Goal: Task Accomplishment & Management: Manage account settings

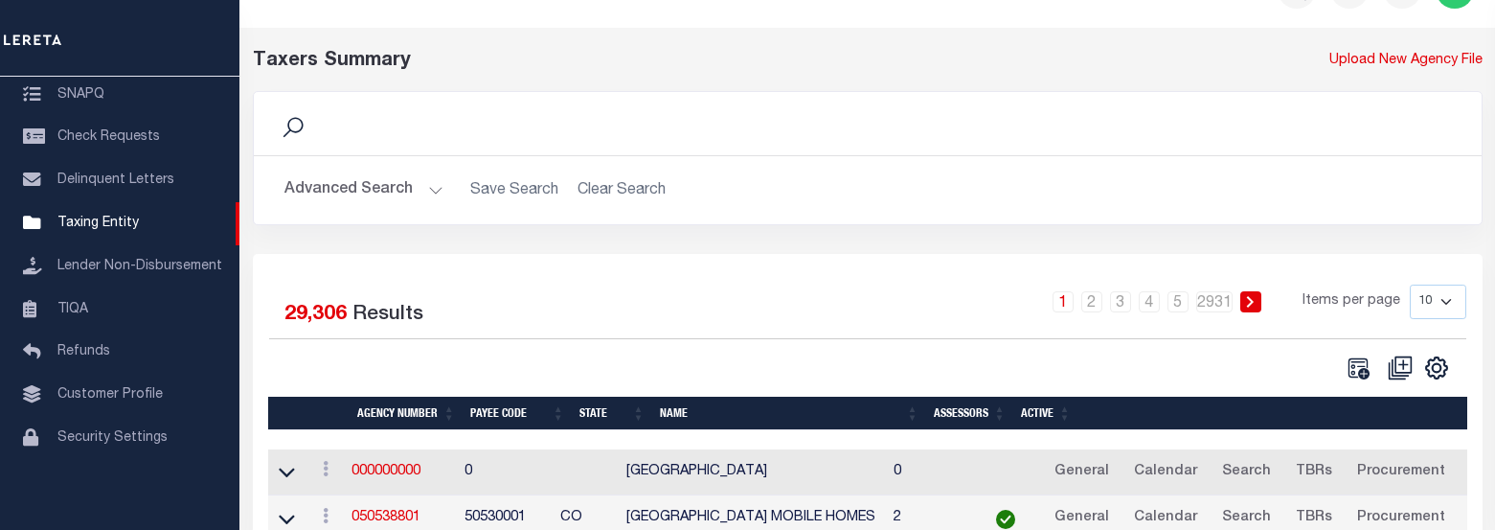
scroll to position [96, 0]
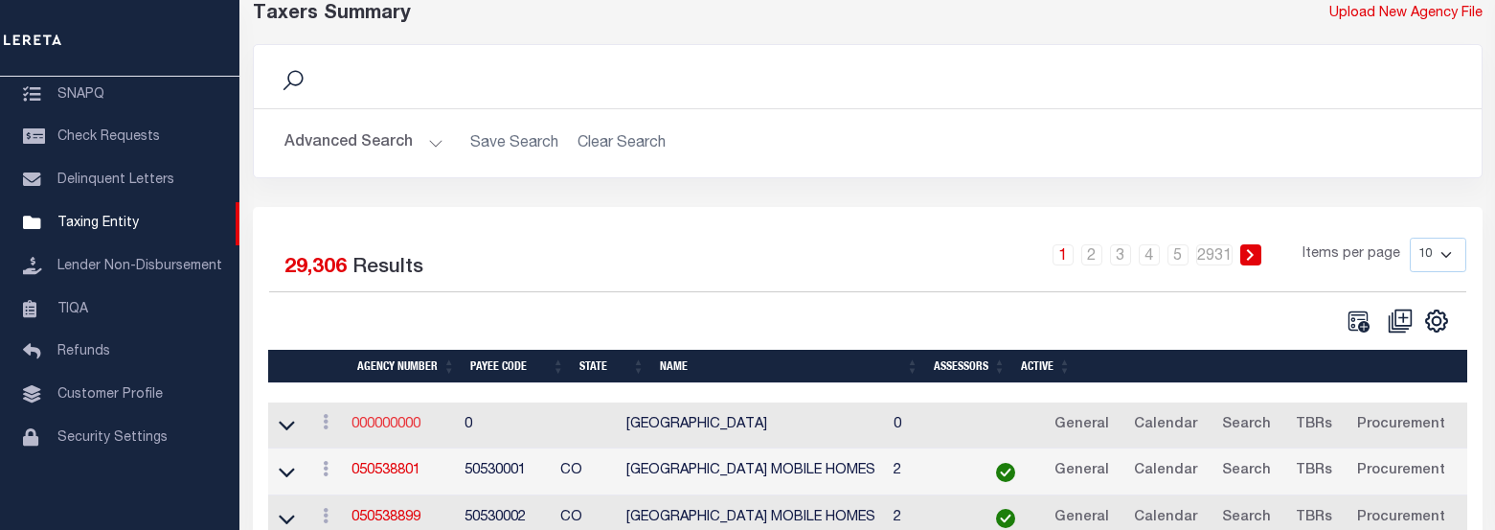
click at [367, 431] on link "000000000" at bounding box center [386, 424] width 69 height 13
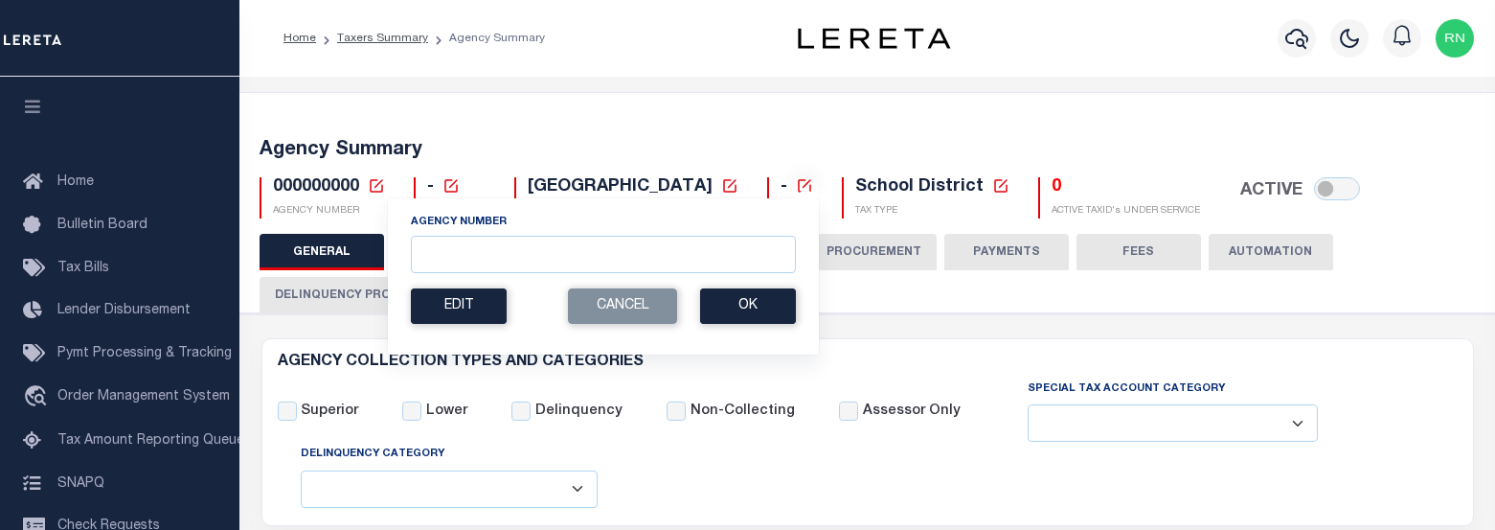
select select
click at [456, 253] on input "Agency Number" at bounding box center [603, 254] width 385 height 37
click at [720, 301] on button "Ok" at bounding box center [748, 305] width 96 height 35
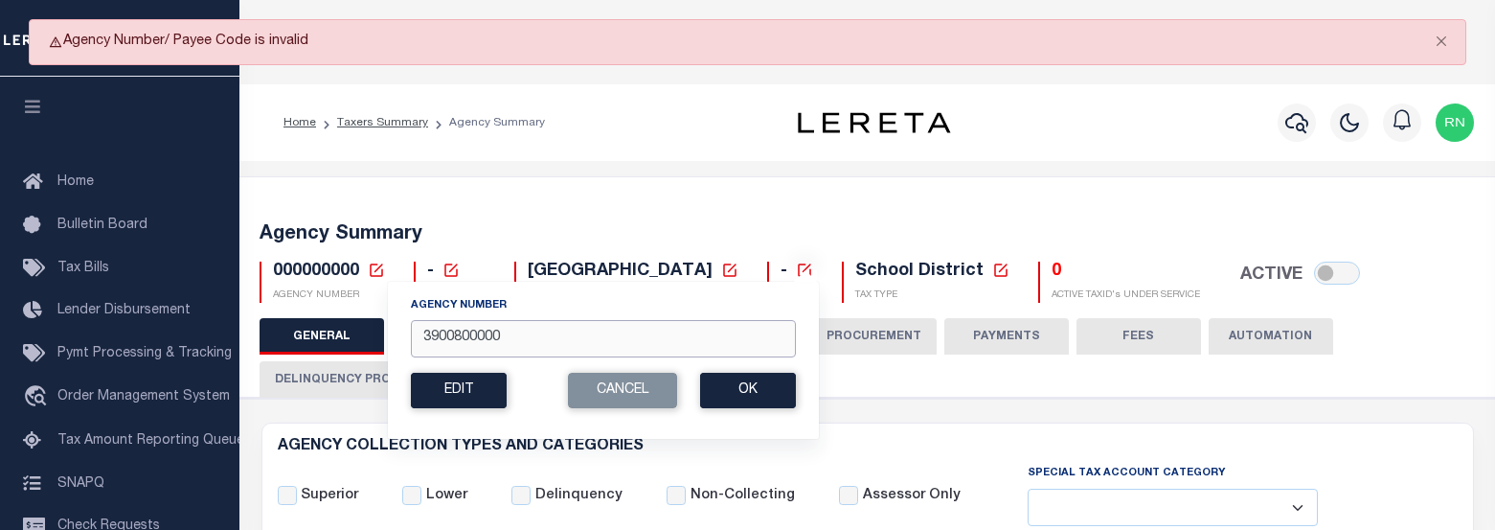
click at [447, 342] on input "3900800000" at bounding box center [603, 338] width 385 height 37
click at [474, 335] on input "3900800000" at bounding box center [603, 338] width 385 height 37
type input "390080000"
click at [747, 376] on button "Ok" at bounding box center [748, 390] width 96 height 35
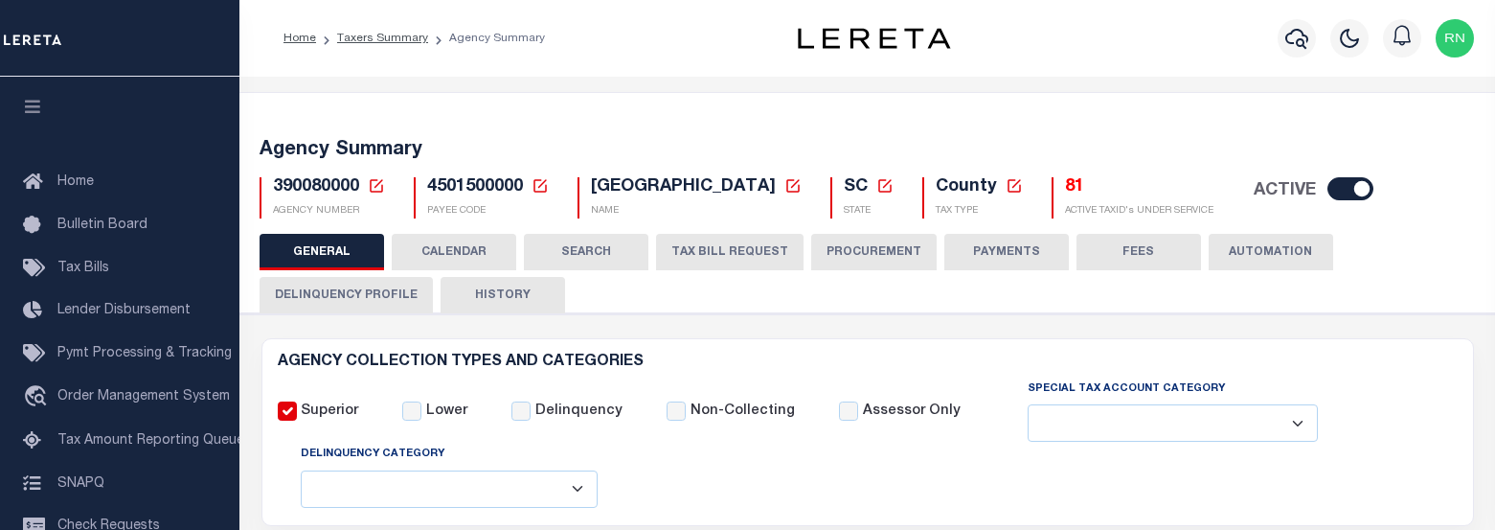
select select
click at [723, 245] on button "TAX BILL REQUEST" at bounding box center [729, 252] width 147 height 36
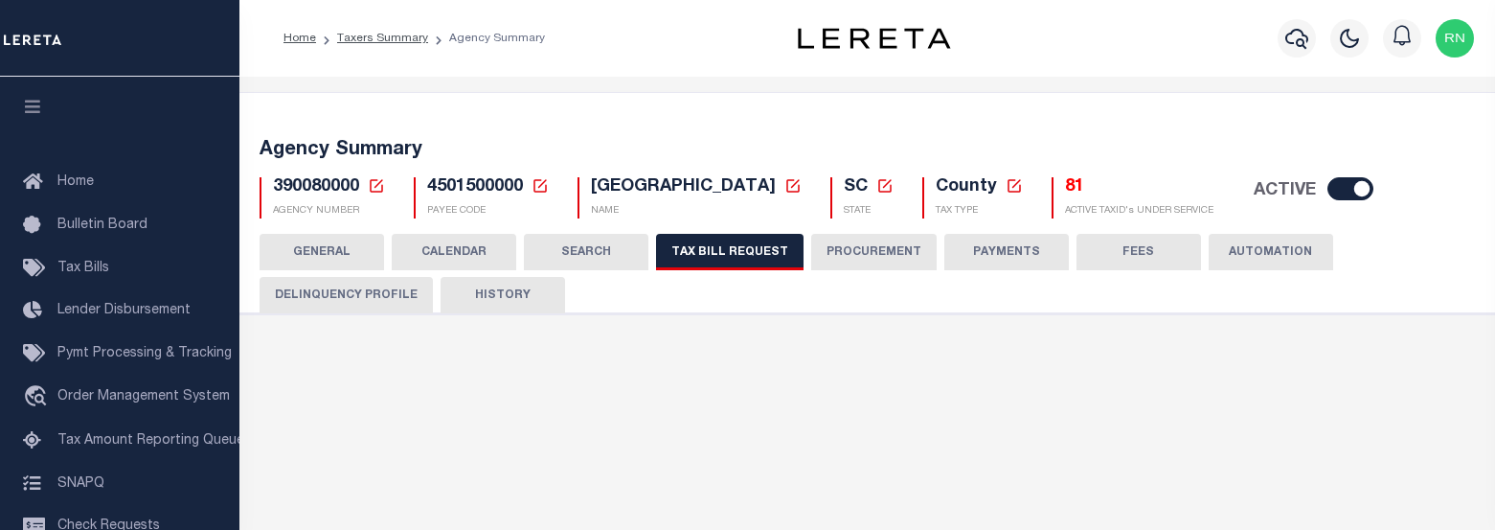
checkbox input "false"
select select "22"
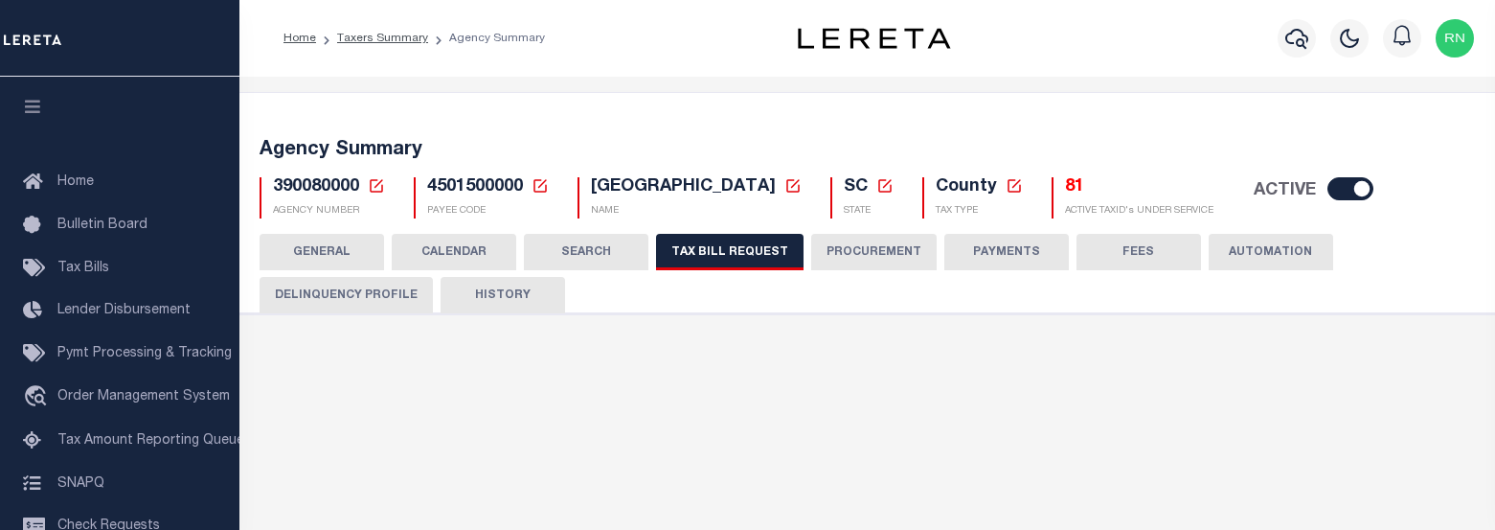
select select "true"
select select "14"
type input "079"
select select
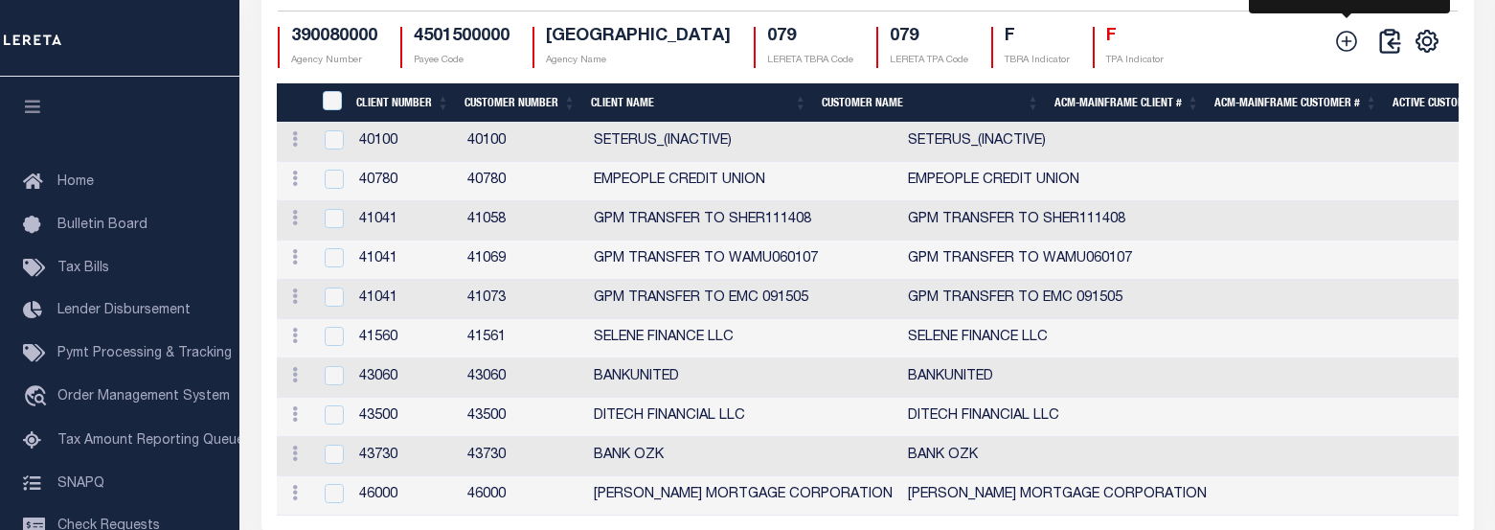
click at [1345, 52] on icon at bounding box center [1347, 41] width 21 height 21
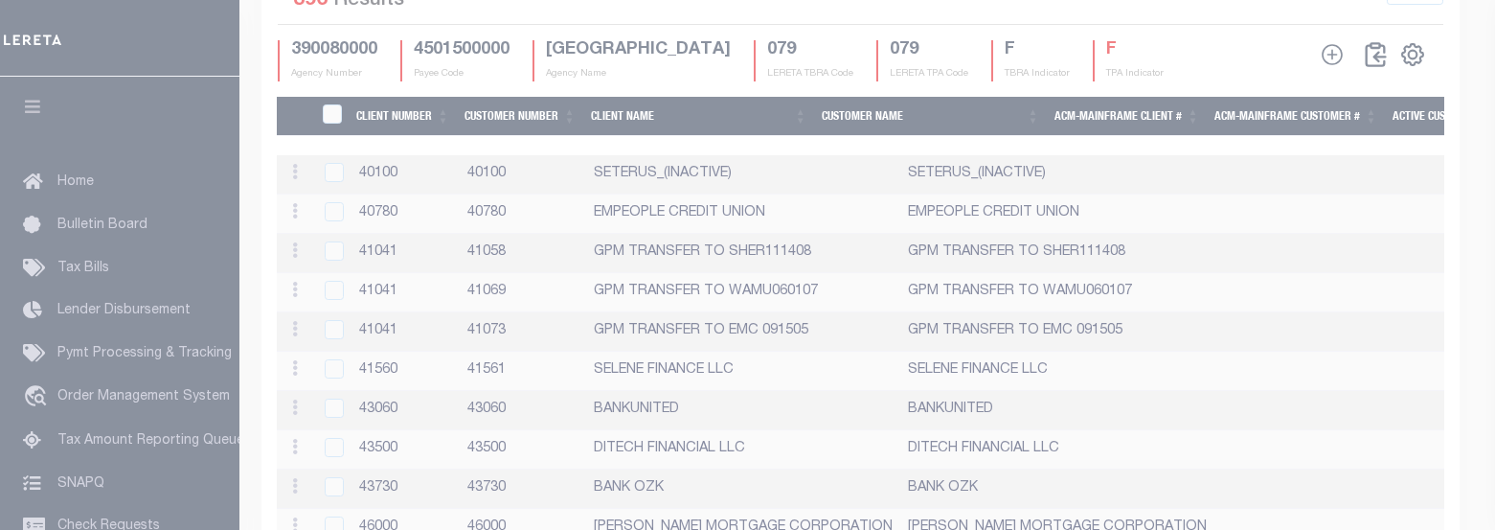
scroll to position [2423, 0]
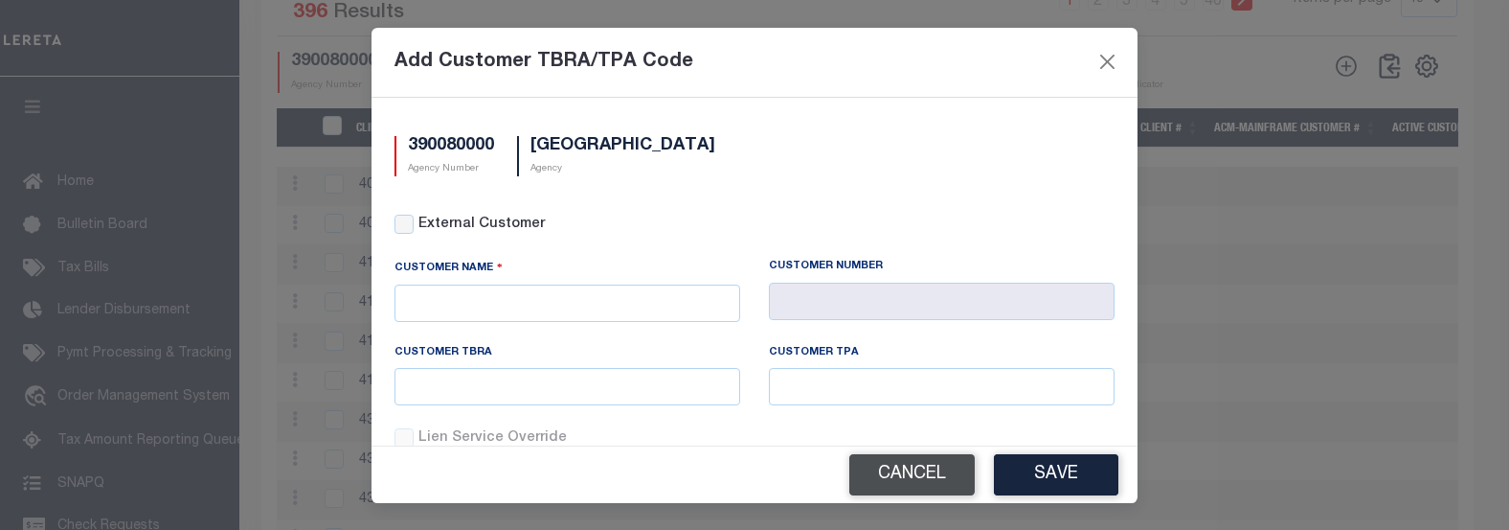
click at [935, 468] on button "Cancel" at bounding box center [912, 474] width 125 height 41
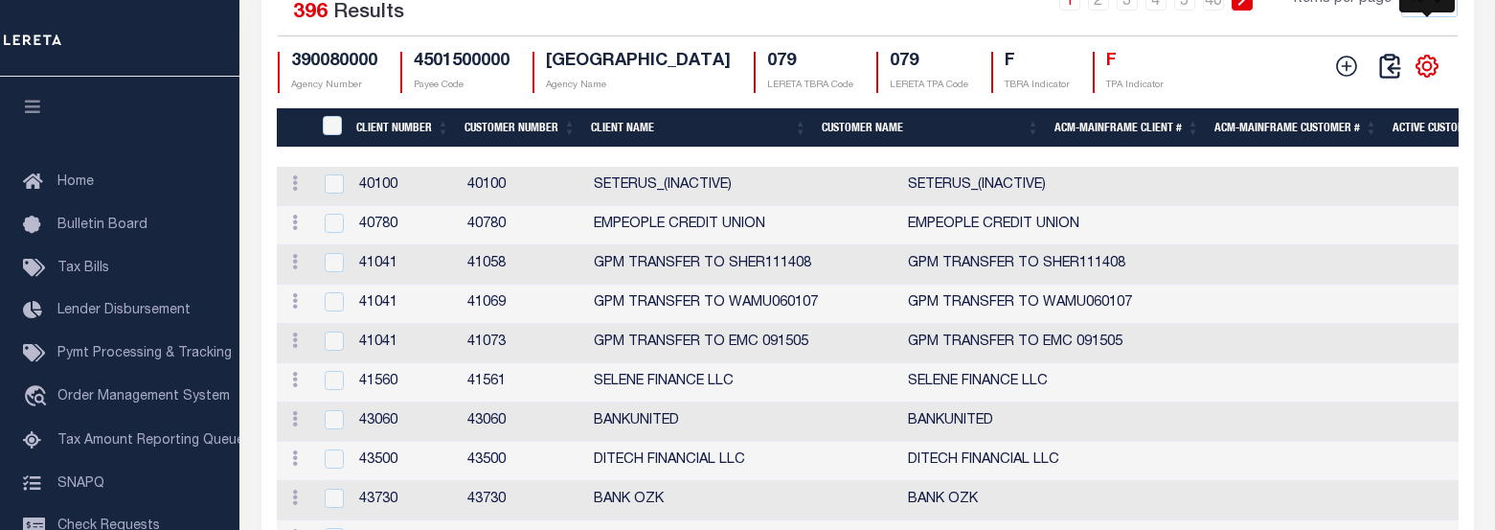
click at [1432, 71] on icon "" at bounding box center [1427, 66] width 9 height 9
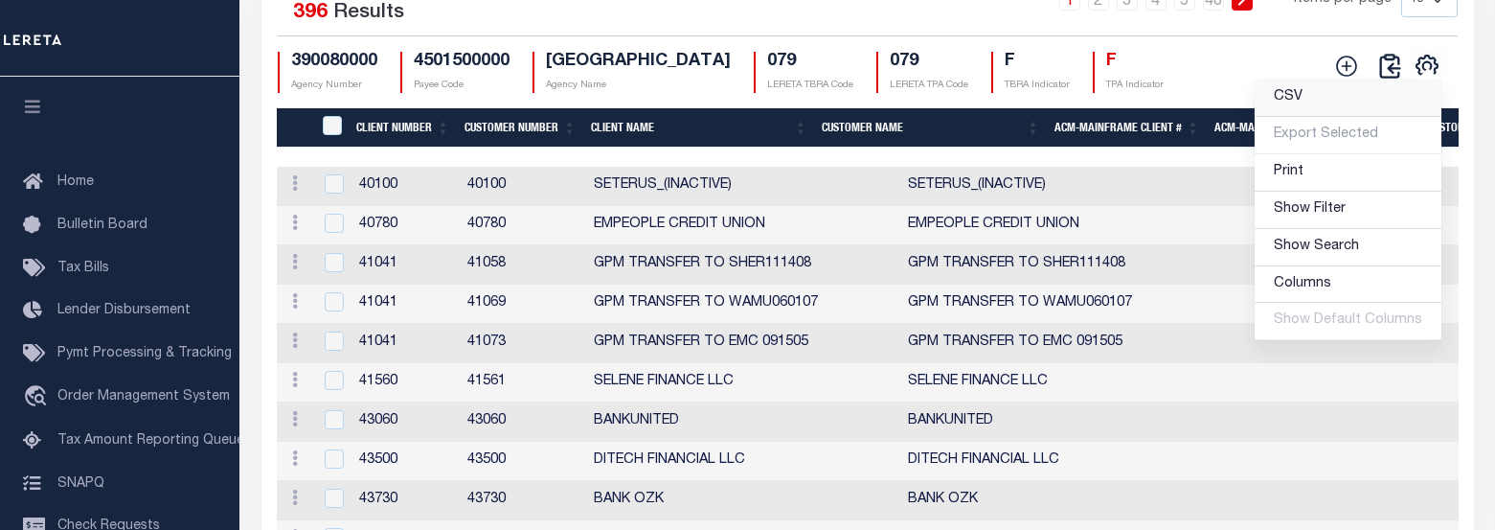
click at [1347, 117] on link "CSV" at bounding box center [1348, 97] width 187 height 37
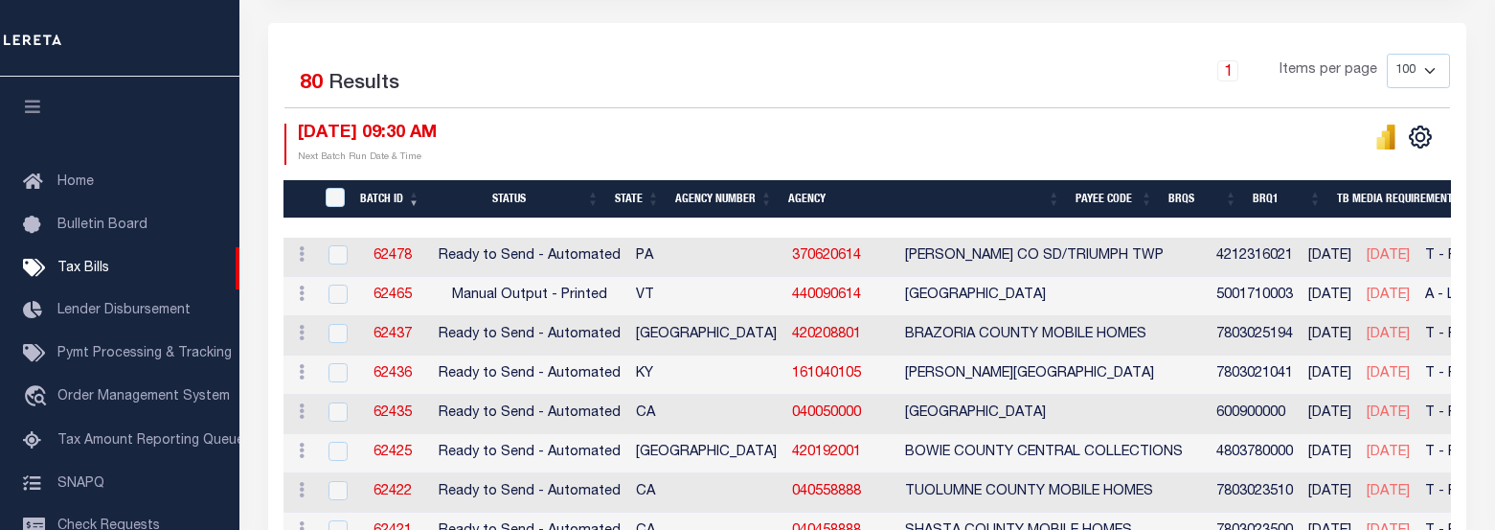
scroll to position [479, 0]
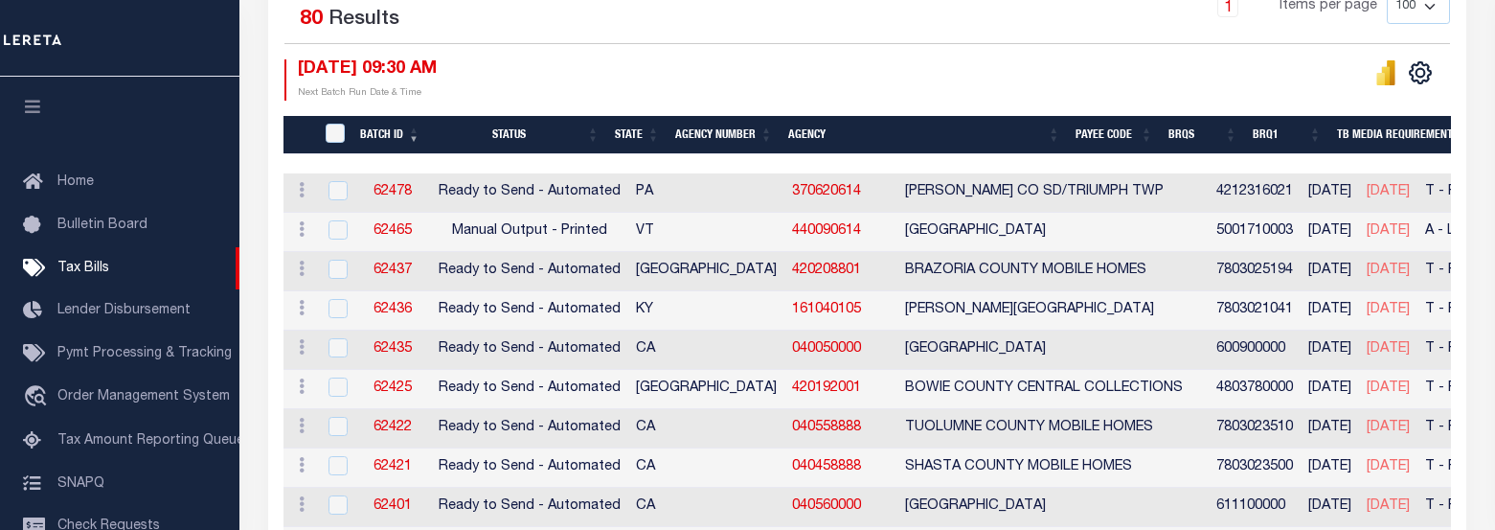
click at [730, 134] on th "Agency Number" at bounding box center [724, 135] width 113 height 39
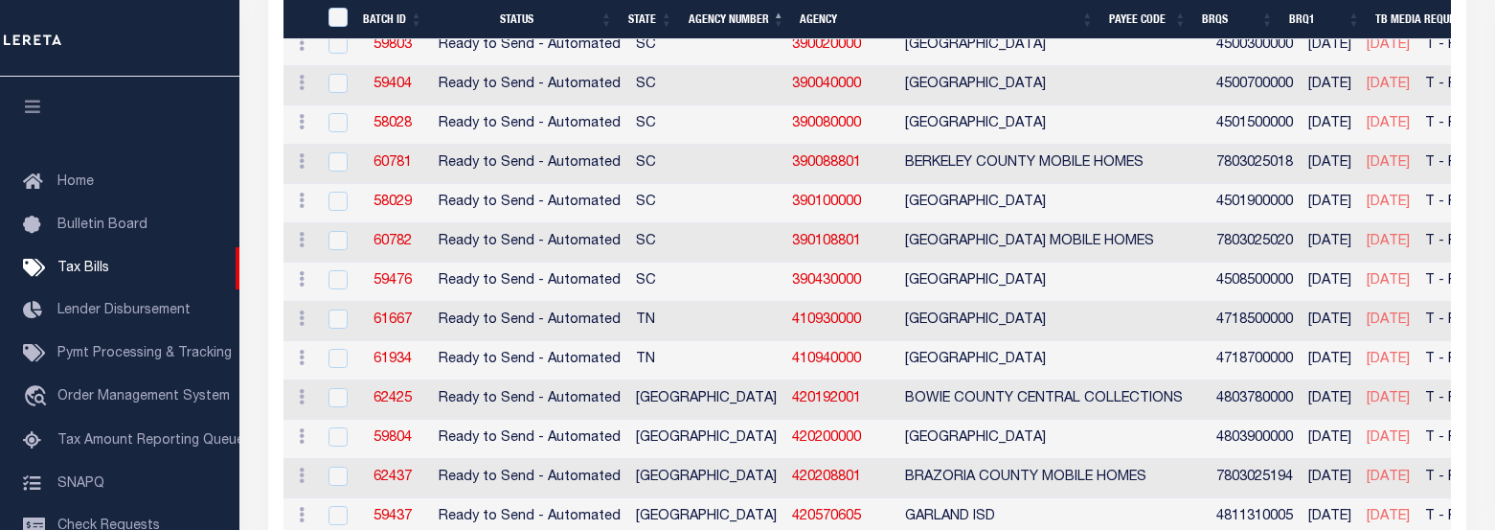
scroll to position [2203, 0]
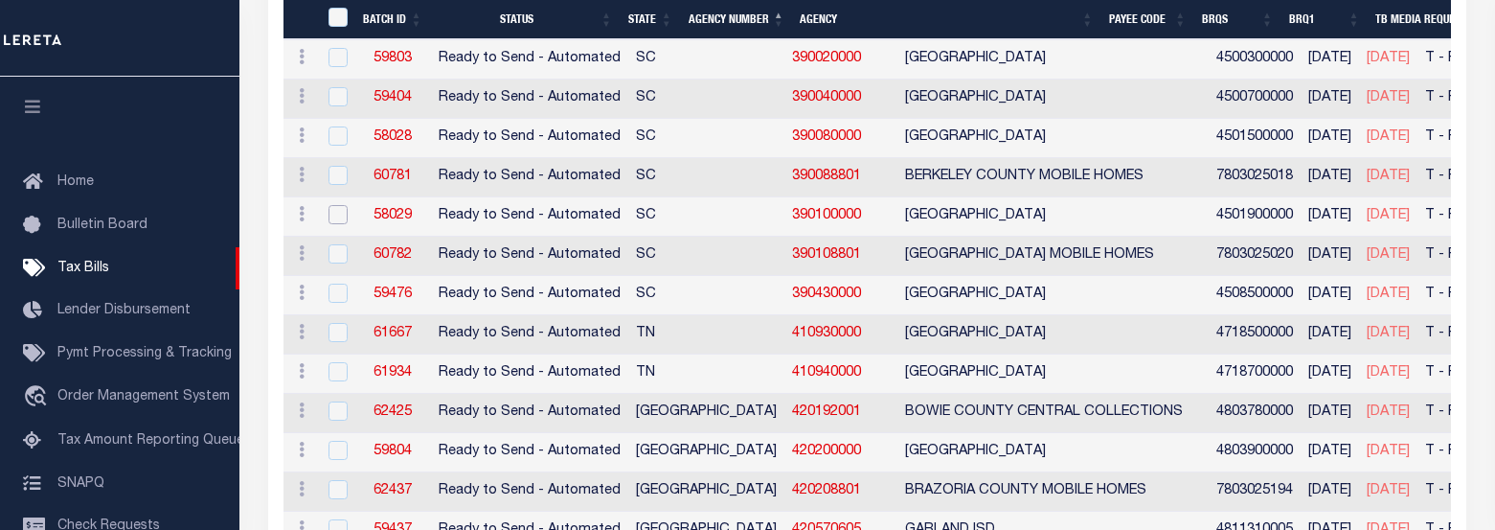
click at [345, 215] on input "checkbox" at bounding box center [338, 214] width 19 height 19
checkbox input "true"
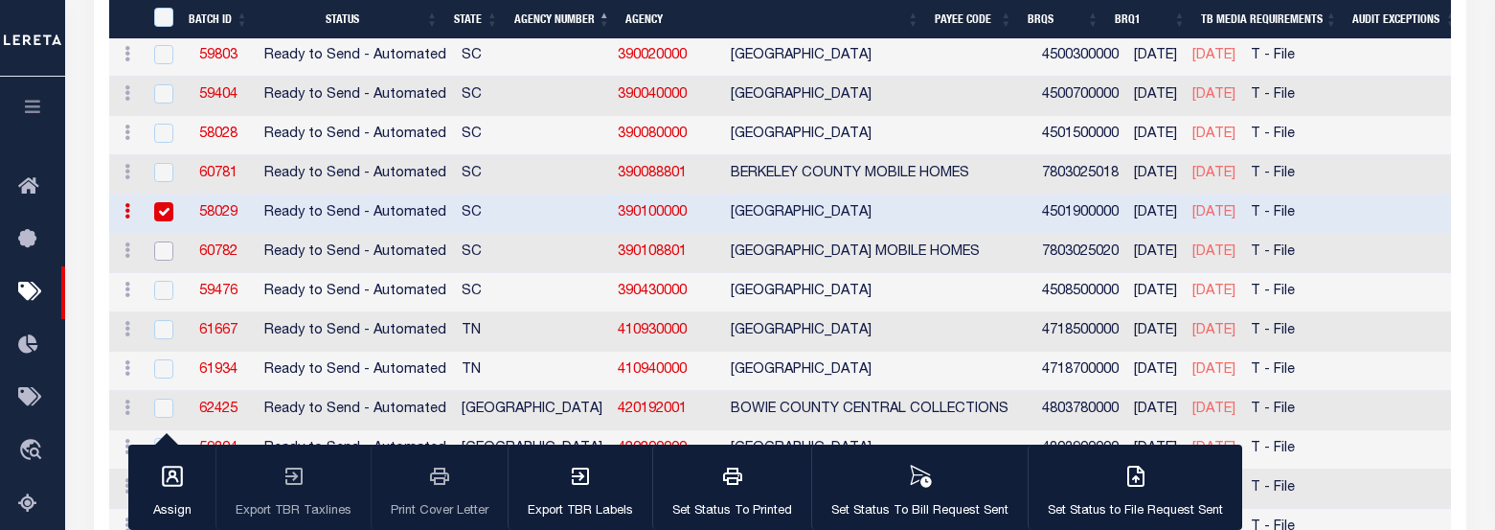
click at [164, 249] on input "checkbox" at bounding box center [163, 250] width 19 height 19
checkbox input "true"
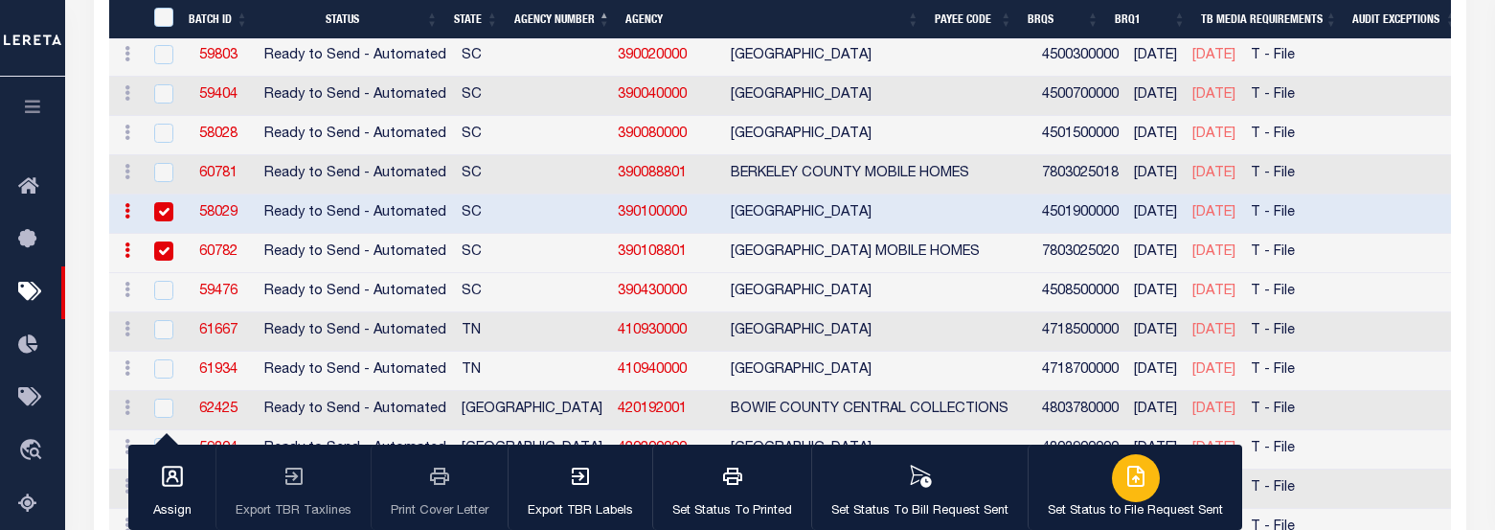
click at [1133, 479] on icon "button" at bounding box center [1138, 473] width 11 height 15
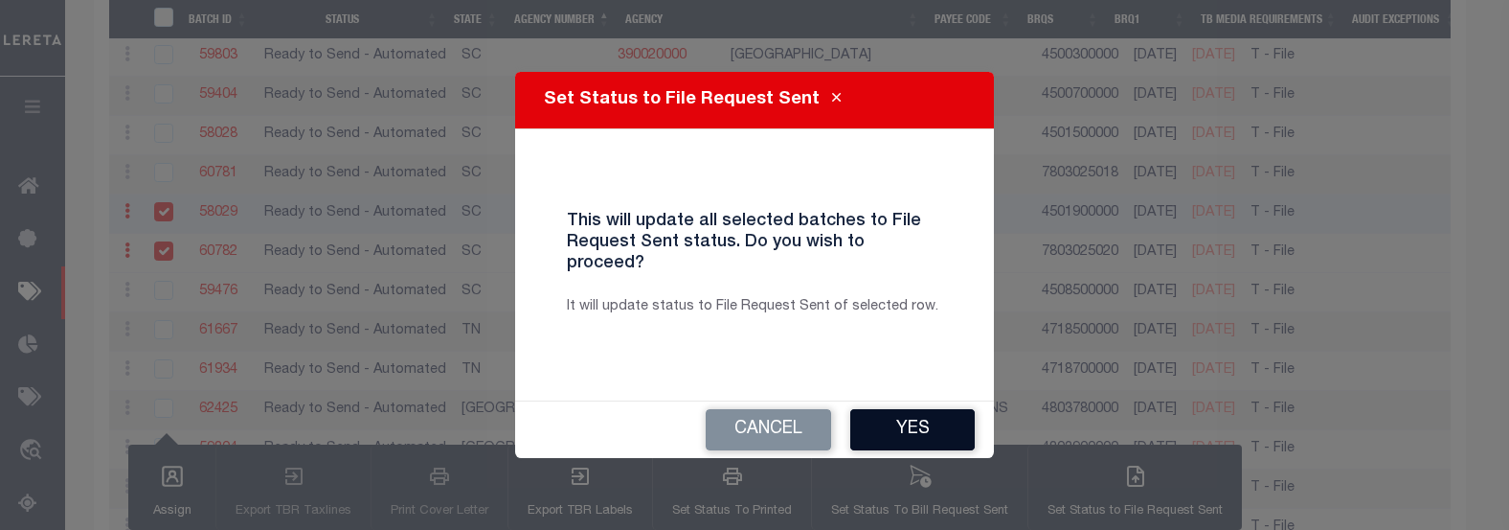
click at [899, 410] on button "Yes" at bounding box center [912, 429] width 125 height 41
